Goal: Book appointment/travel/reservation

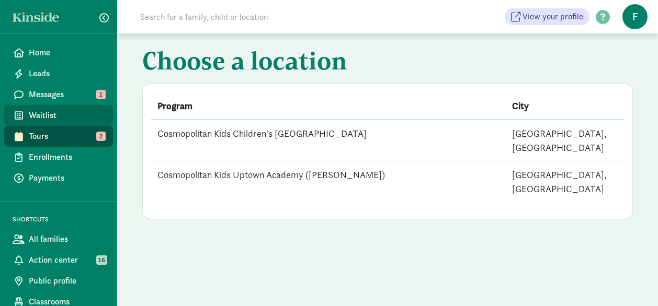
click at [38, 109] on span "Waitlist" at bounding box center [67, 115] width 76 height 13
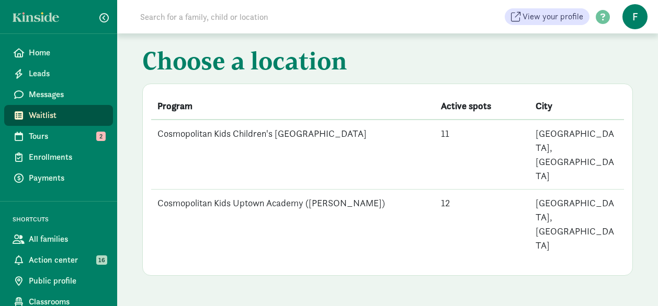
click at [285, 190] on td "Cosmopolitan Kids Uptown Academy ([PERSON_NAME])" at bounding box center [292, 225] width 283 height 70
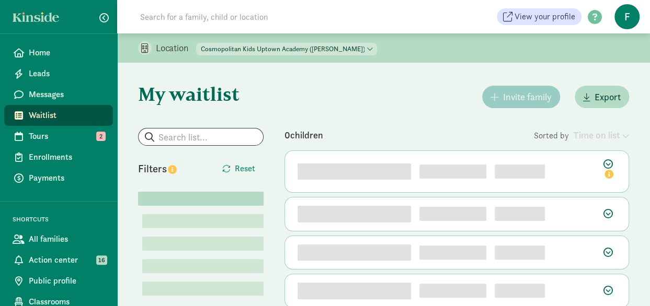
click at [81, 109] on link "Waitlist" at bounding box center [58, 115] width 109 height 21
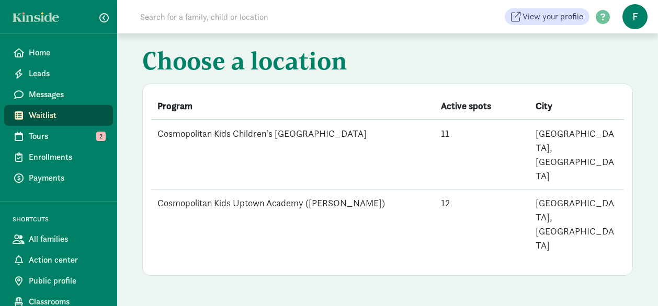
click at [278, 135] on td "Cosmopolitan Kids Children's [GEOGRAPHIC_DATA]" at bounding box center [292, 155] width 283 height 70
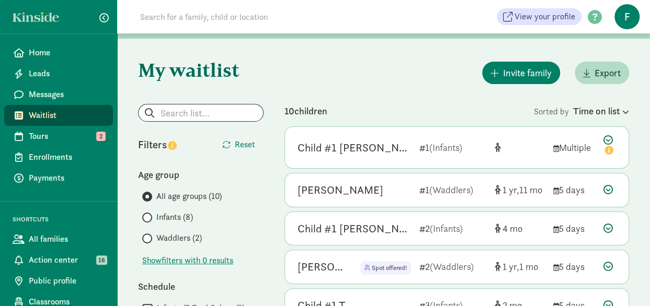
scroll to position [24, 0]
